Goal: Task Accomplishment & Management: Manage account settings

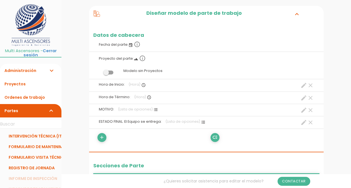
scroll to position [79, 0]
click at [102, 137] on icon "add" at bounding box center [101, 137] width 5 height 9
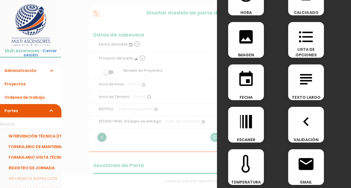
scroll to position [0, 0]
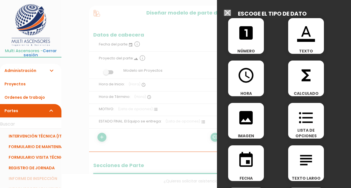
click at [227, 14] on input "Modelo sin Ordenes de trabajo" at bounding box center [227, 13] width 7 height 6
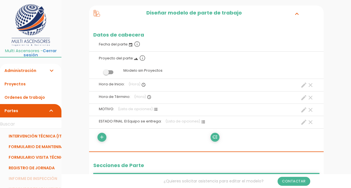
click at [303, 86] on icon "create" at bounding box center [303, 85] width 7 height 7
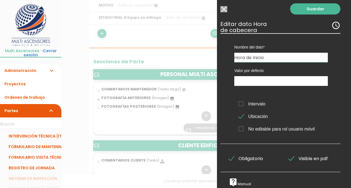
scroll to position [0, 4]
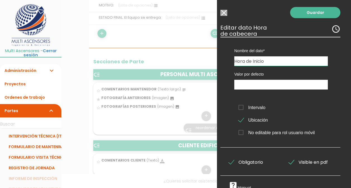
click at [154, 125] on div at bounding box center [175, 70] width 351 height 235
click at [224, 12] on input "Modelo sin Ordenes de trabajo" at bounding box center [223, 13] width 7 height 6
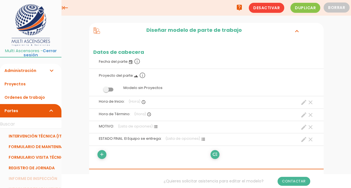
scroll to position [45, 0]
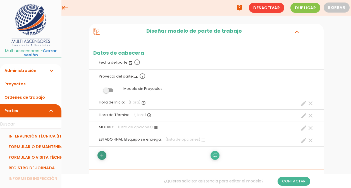
click at [103, 157] on icon "add" at bounding box center [101, 155] width 5 height 9
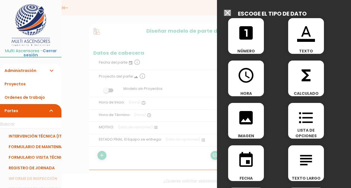
click at [248, 78] on icon "access_time" at bounding box center [246, 75] width 18 height 18
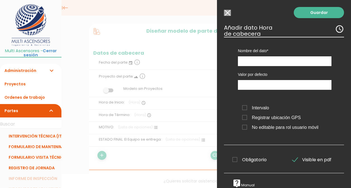
click at [226, 13] on input "Modelo sin Ordenes de trabajo" at bounding box center [227, 13] width 7 height 6
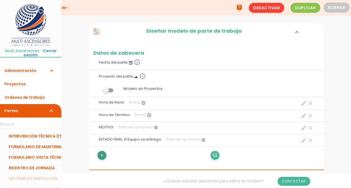
click at [102, 155] on icon "add" at bounding box center [101, 155] width 5 height 9
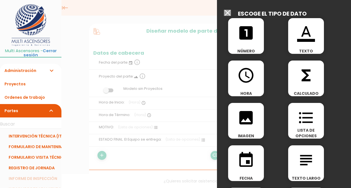
click at [228, 13] on input "Modelo sin Ordenes de trabajo" at bounding box center [227, 13] width 7 height 6
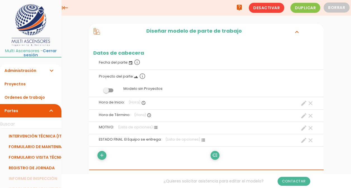
click at [303, 103] on icon "create" at bounding box center [303, 103] width 7 height 7
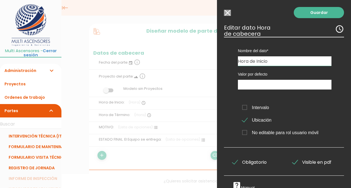
click at [335, 29] on icon "access_time" at bounding box center [339, 29] width 9 height 9
click at [269, 32] on h3 "Editar dato Hora access_time de cabecera" at bounding box center [284, 31] width 120 height 12
click at [288, 118] on label "Ubicación" at bounding box center [286, 120] width 89 height 7
click at [0, 0] on input "Ubicación" at bounding box center [0, 0] width 0 height 0
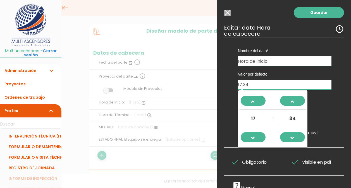
click at [267, 87] on input "17:34" at bounding box center [284, 85] width 93 height 10
type input "1"
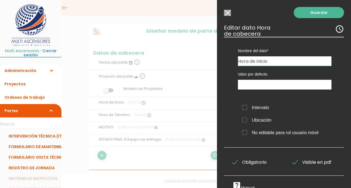
click at [284, 74] on label "Valor por defecto" at bounding box center [284, 74] width 93 height 6
click at [244, 120] on span "Ubicación" at bounding box center [256, 120] width 29 height 7
click at [0, 0] on input "Ubicación" at bounding box center [0, 0] width 0 height 0
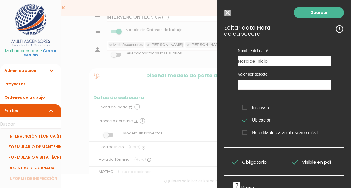
scroll to position [8, 0]
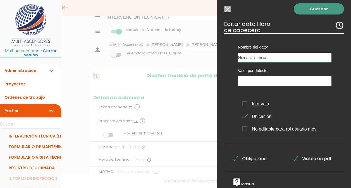
click at [311, 4] on link "Guardar" at bounding box center [318, 8] width 50 height 11
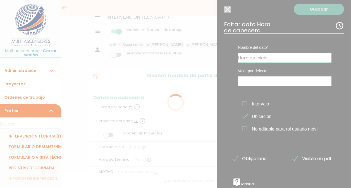
scroll to position [8, 0]
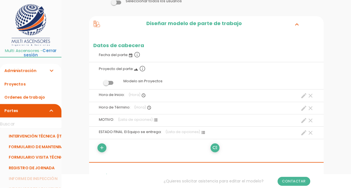
scroll to position [69, 0]
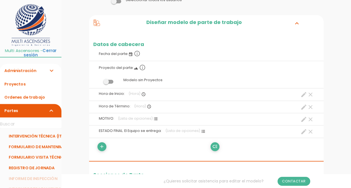
click at [299, 107] on label "Hora de Término: (Hora) access_time clear create" at bounding box center [206, 106] width 226 height 11
click at [302, 108] on icon "create" at bounding box center [303, 107] width 7 height 7
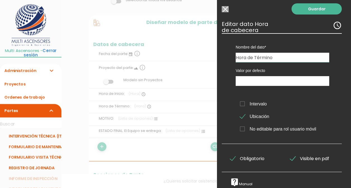
scroll to position [8, 3]
click at [304, 4] on link "Guardar" at bounding box center [316, 8] width 50 height 11
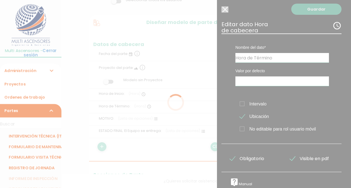
scroll to position [8, 3]
